Goal: Information Seeking & Learning: Understand process/instructions

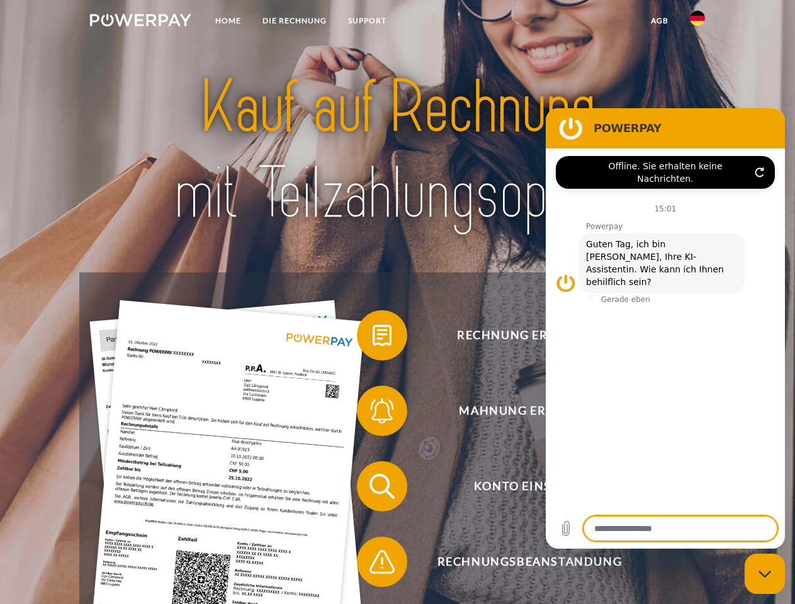
click at [140, 22] on img at bounding box center [140, 20] width 101 height 13
click at [697, 22] on img at bounding box center [697, 18] width 15 height 15
click at [659, 21] on link "agb" at bounding box center [659, 20] width 39 height 23
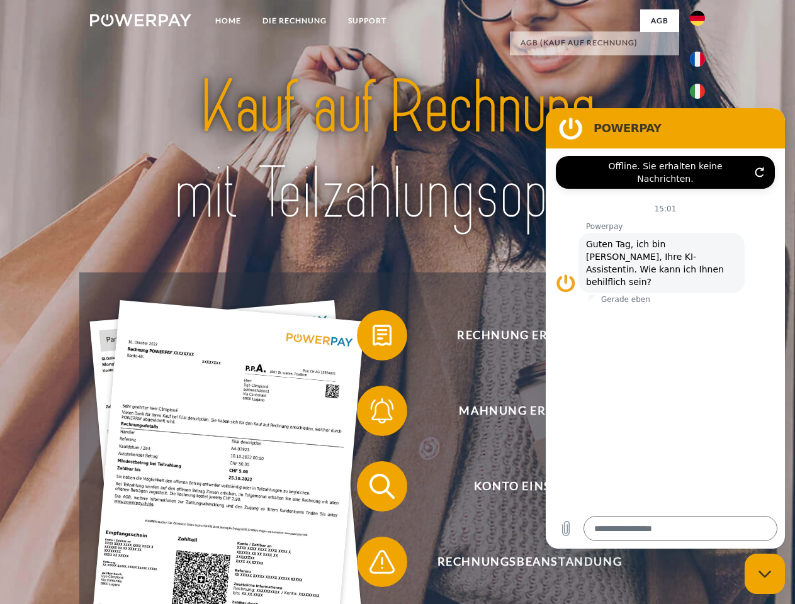
click at [373, 338] on span at bounding box center [363, 335] width 63 height 63
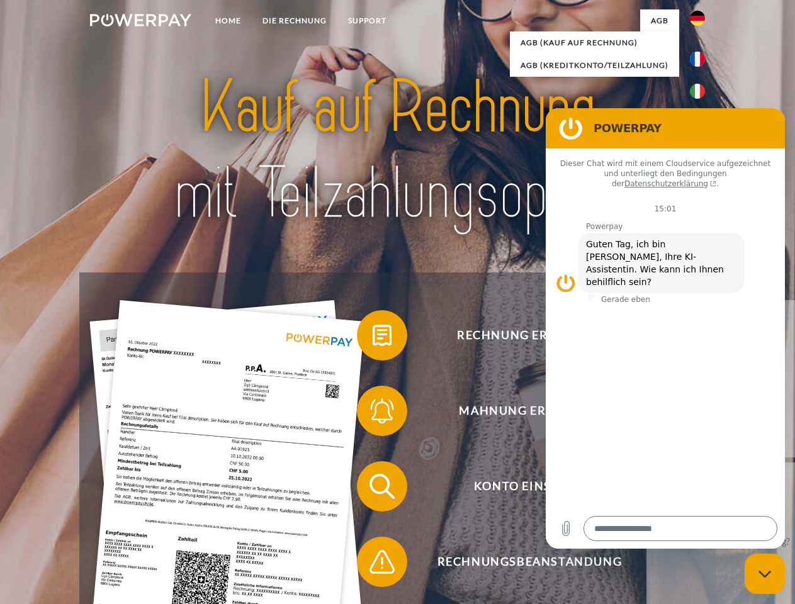
click at [373, 414] on span at bounding box center [363, 411] width 63 height 63
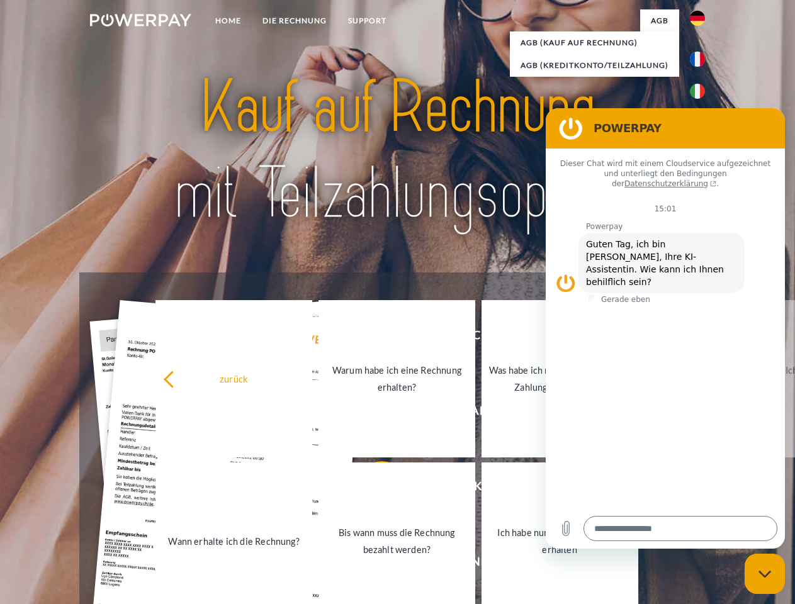
click at [373, 489] on link "Bis wann muss die Rechnung bezahlt werden?" at bounding box center [396, 541] width 157 height 157
click at [373, 565] on span at bounding box center [363, 562] width 63 height 63
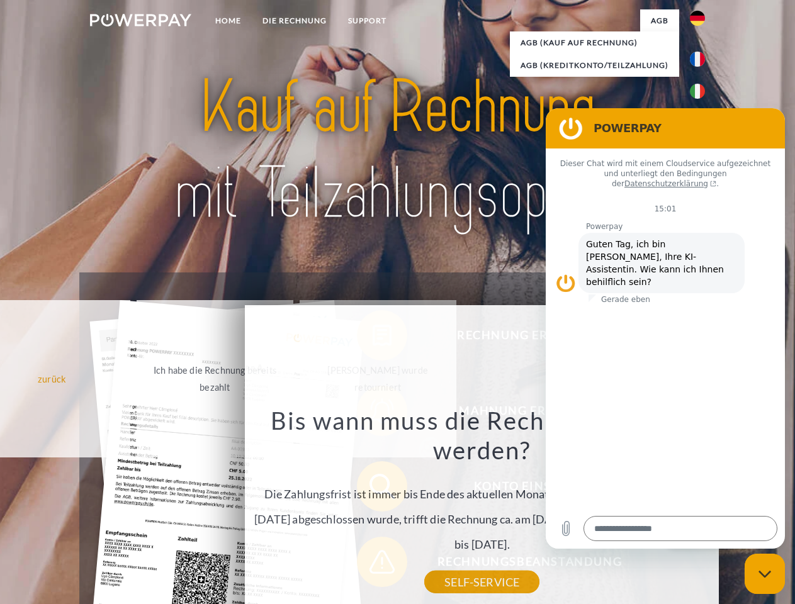
click at [765, 574] on icon "Messaging-Fenster schließen" at bounding box center [764, 574] width 13 height 8
type textarea "*"
